Goal: Information Seeking & Learning: Learn about a topic

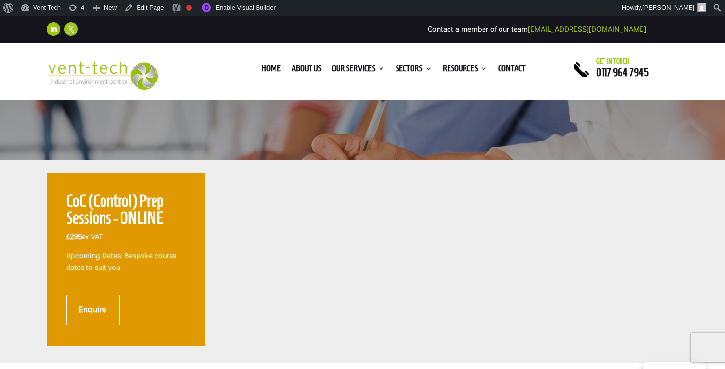
scroll to position [240, 0]
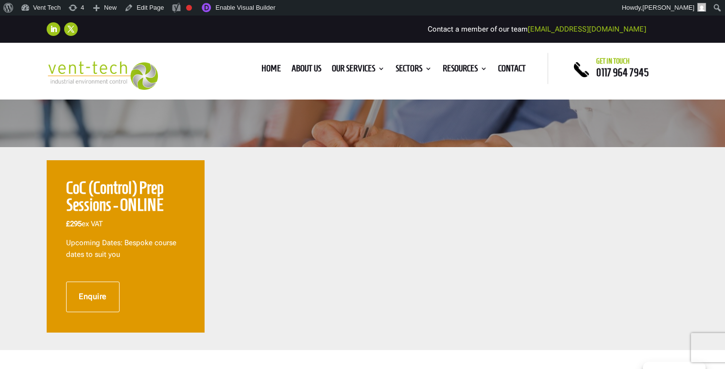
click at [180, 234] on p "£295 ex VAT" at bounding box center [125, 228] width 119 height 19
click at [180, 269] on div "CoC (Control) Prep Sessions - ONLINE £295 ex VAT Upcoming Dates: Bespoke course…" at bounding box center [125, 225] width 119 height 90
click at [229, 7] on link "Enable Visual Builder" at bounding box center [238, 8] width 84 height 16
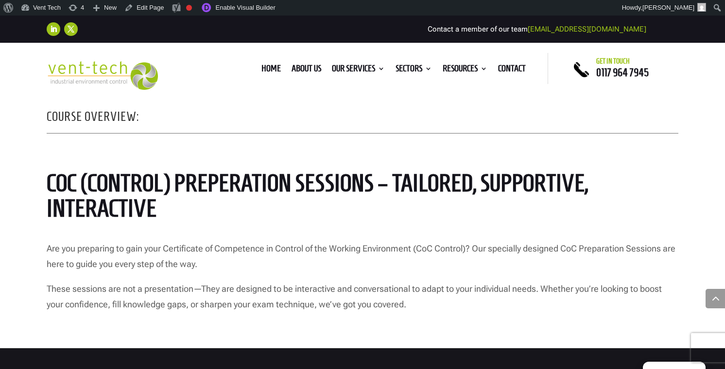
scroll to position [482, 0]
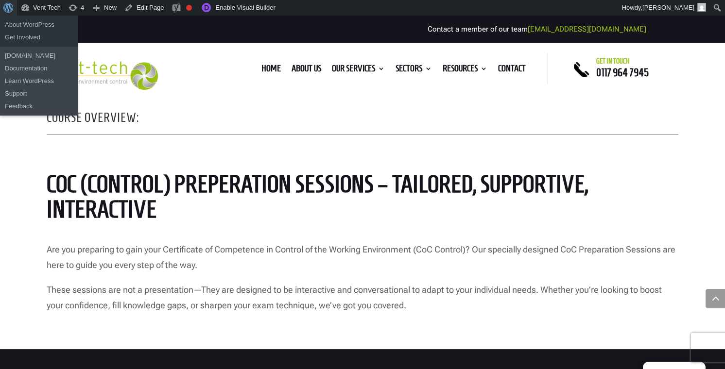
click at [9, 7] on span "Toolbar" at bounding box center [6, 7] width 7 height 14
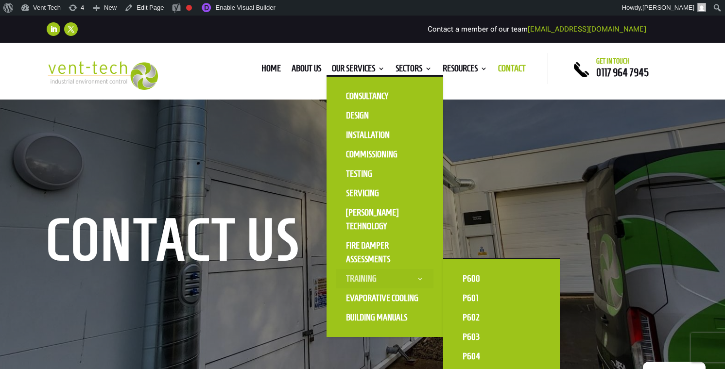
click at [356, 279] on link "Training" at bounding box center [384, 278] width 97 height 19
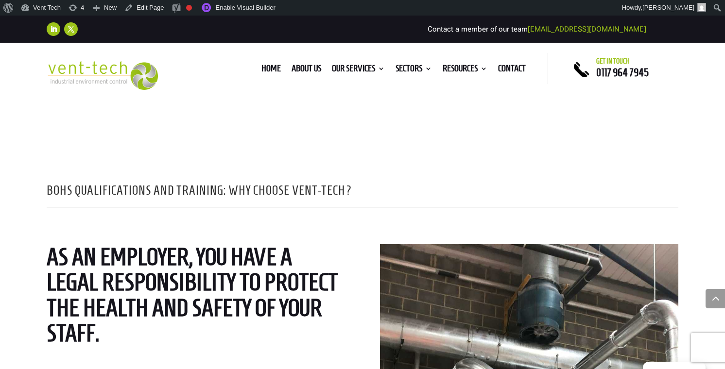
scroll to position [468, 0]
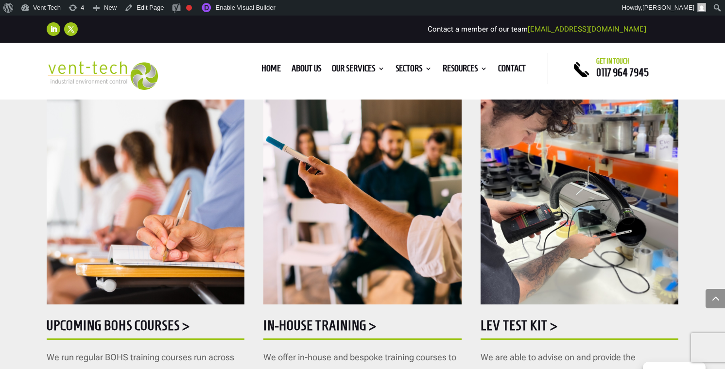
click at [148, 331] on h5 "Upcoming BOHS courses >" at bounding box center [146, 328] width 198 height 19
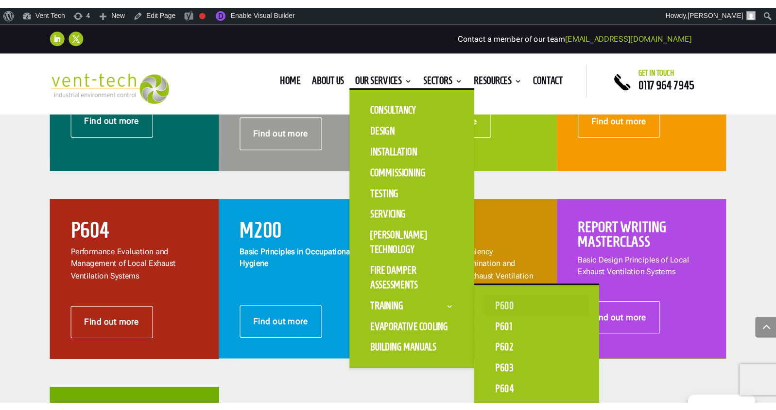
scroll to position [539, 0]
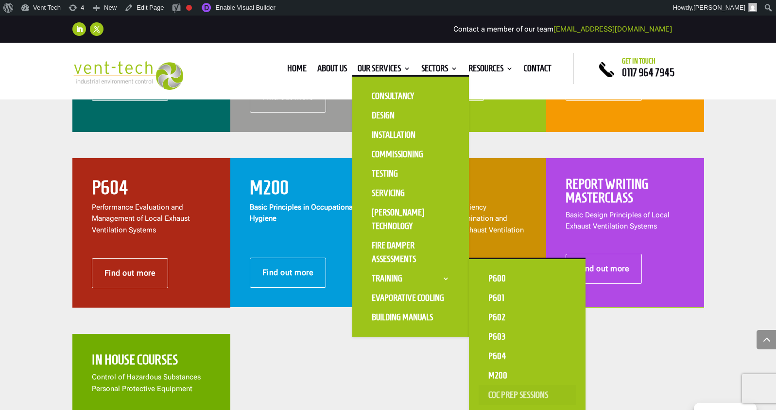
click at [504, 394] on link "CoC Prep Sessions" at bounding box center [526, 395] width 97 height 19
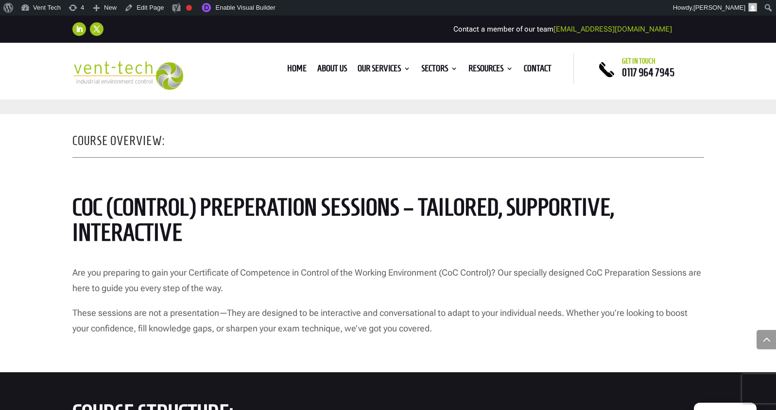
scroll to position [497, 0]
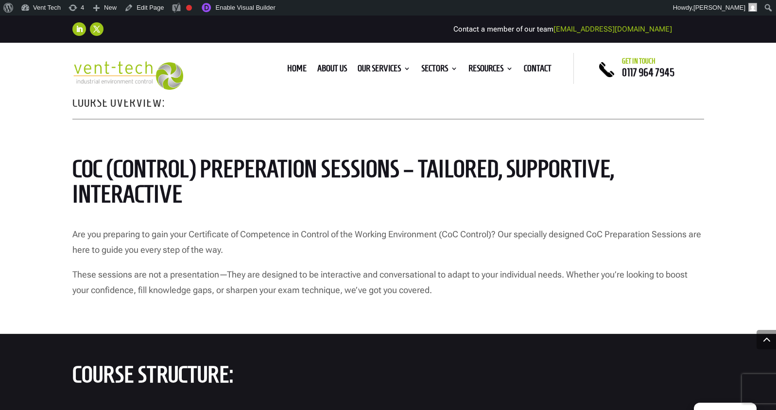
click at [254, 254] on p "Are you preparing to gain your Certificate of Competence in Control of the Work…" at bounding box center [387, 247] width 631 height 40
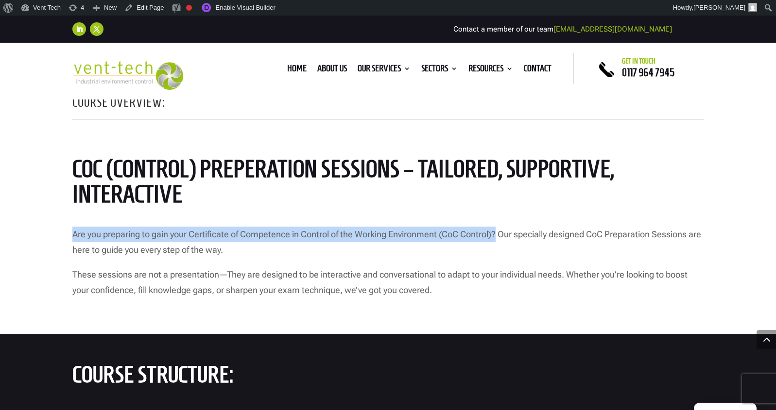
drag, startPoint x: 71, startPoint y: 233, endPoint x: 498, endPoint y: 230, distance: 427.4
click at [498, 230] on div "Course Overview: CoC (control) preperation sessions – Tailored, supportive, int…" at bounding box center [388, 209] width 776 height 251
copy p "Are you preparing to gain your Certificate of Competence in Control of the Work…"
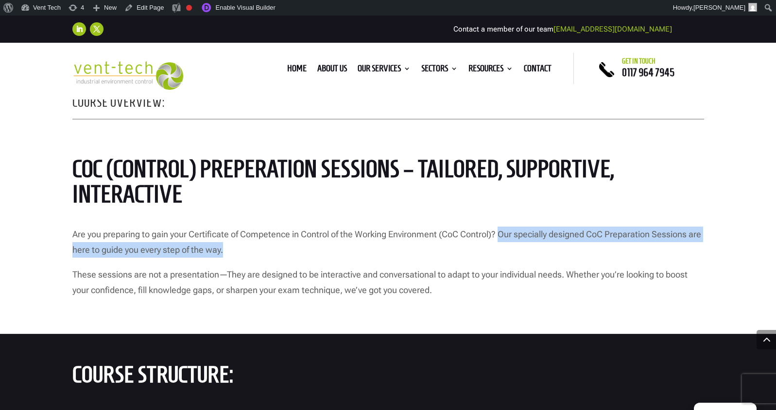
drag, startPoint x: 255, startPoint y: 254, endPoint x: 502, endPoint y: 232, distance: 247.8
click at [502, 232] on p "Are you preparing to gain your Certificate of Competence in Control of the Work…" at bounding box center [387, 247] width 631 height 40
copy p "Our specially designed CoC Preparation Sessions are here to guide you every ste…"
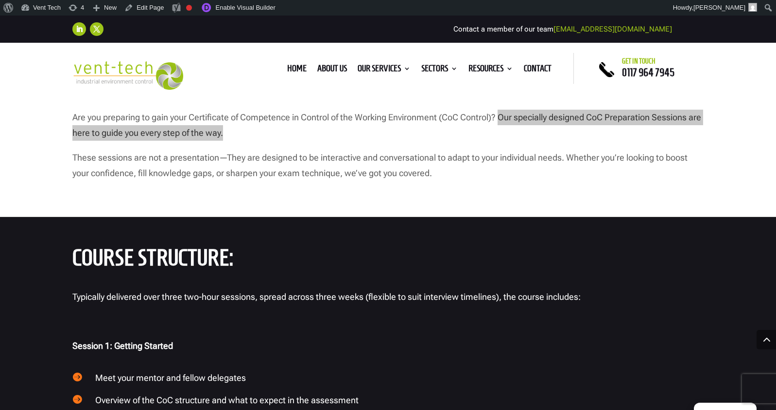
scroll to position [612, 0]
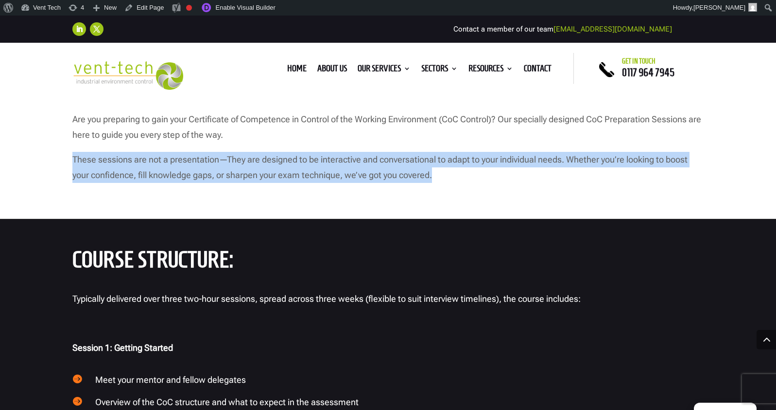
drag, startPoint x: 461, startPoint y: 175, endPoint x: 68, endPoint y: 163, distance: 394.1
click at [68, 163] on div "Course Overview: CoC (control) preperation sessions – Tailored, supportive, int…" at bounding box center [388, 93] width 776 height 251
copy p "These sessions are not a presentation—They are designed to be interactive and c…"
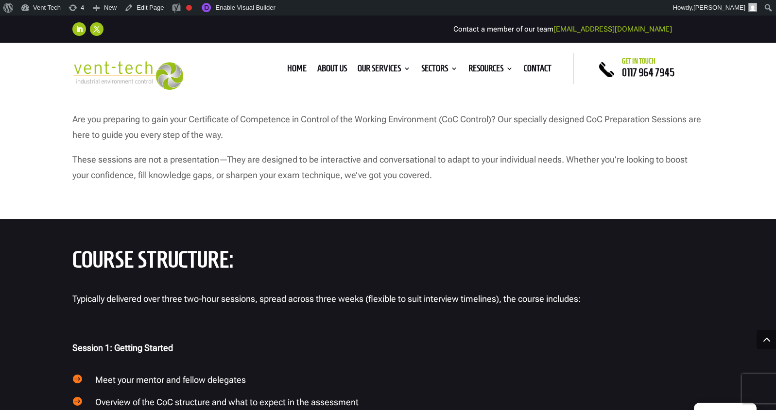
click at [344, 199] on p at bounding box center [387, 204] width 631 height 24
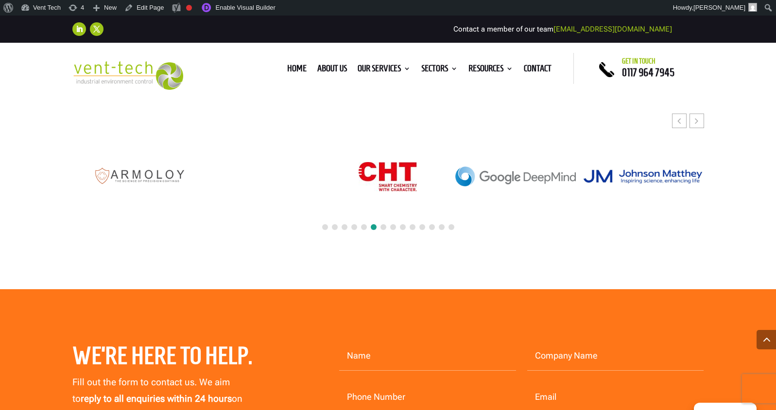
scroll to position [1353, 0]
